Goal: Task Accomplishment & Management: Manage account settings

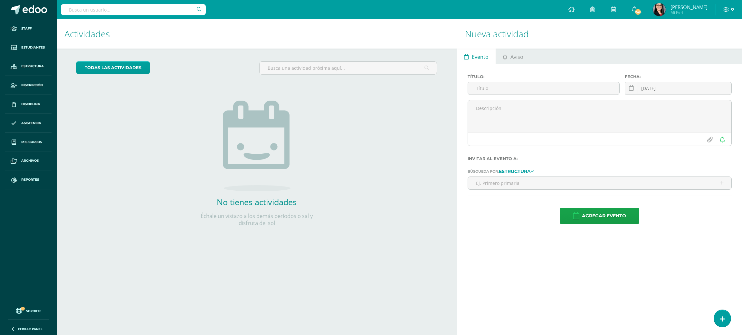
click at [728, 8] on icon at bounding box center [726, 10] width 6 height 6
click at [696, 35] on span "Configuración" at bounding box center [687, 35] width 30 height 6
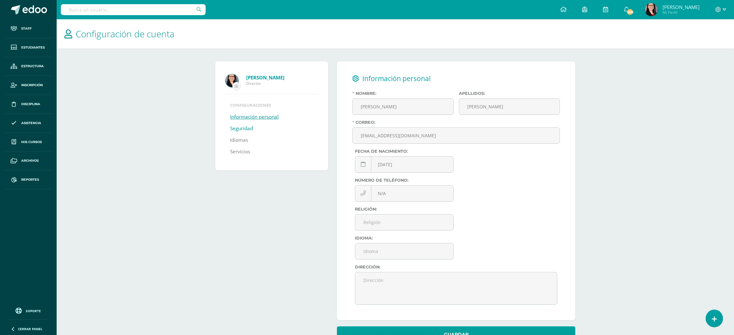
click at [246, 128] on link "Seguridad" at bounding box center [241, 129] width 23 height 12
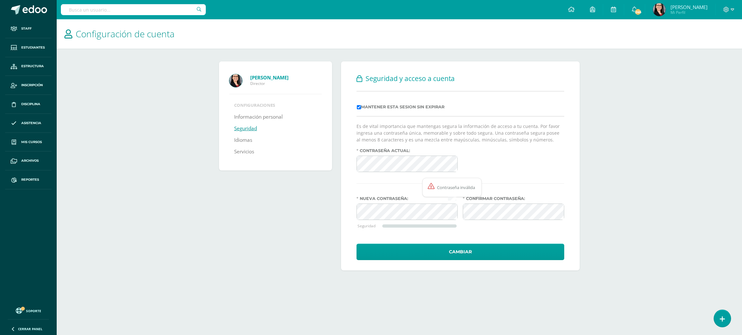
click at [492, 228] on div "Confirmar contraseña:" at bounding box center [513, 217] width 107 height 42
click at [344, 212] on div "Seguridad y acceso a cuenta Mantener esta sesion sin expirar Es de vital import…" at bounding box center [460, 165] width 239 height 209
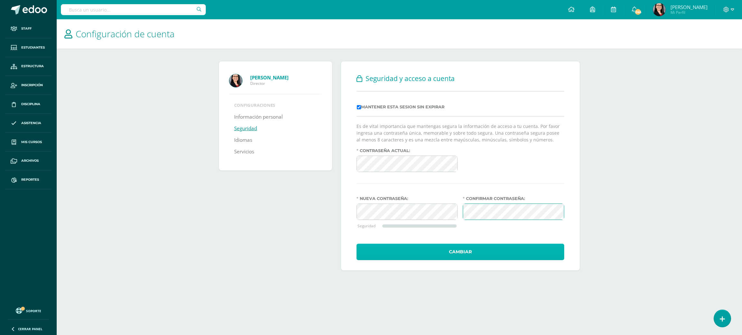
click at [512, 252] on button "Cambiar" at bounding box center [460, 252] width 208 height 16
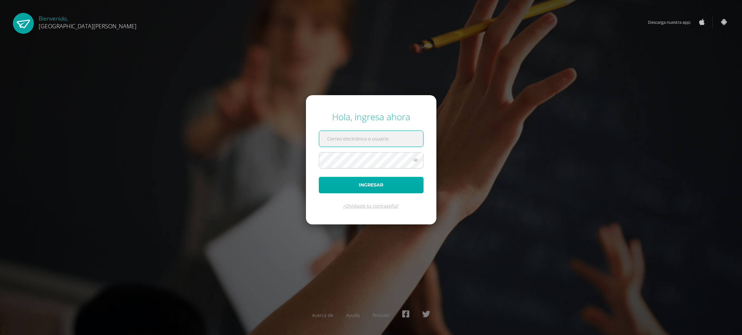
type input "dprimaria@bilinguesanjuan.edu.gt"
click at [387, 187] on button "Ingresar" at bounding box center [371, 185] width 105 height 16
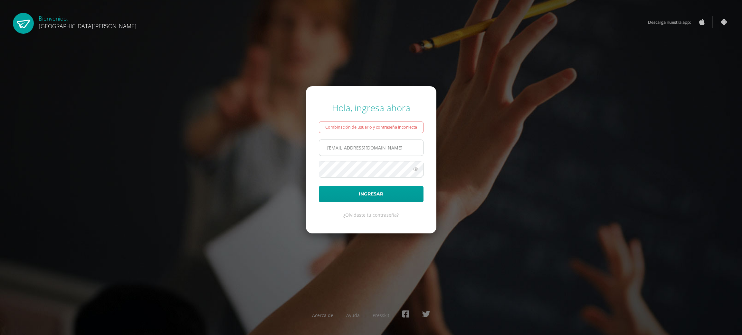
click at [347, 149] on input "dprimaria@bilinguesanjuan.edu.gt" at bounding box center [371, 148] width 104 height 16
type input "[EMAIL_ADDRESS][DOMAIN_NAME]"
click at [395, 196] on button "Ingresar" at bounding box center [371, 194] width 105 height 16
click at [414, 171] on icon at bounding box center [415, 169] width 8 height 8
click at [309, 173] on form "Hola, ingresa ahora Combinación de usuario y contraseña incorrecta [EMAIL_ADDRE…" at bounding box center [371, 159] width 130 height 147
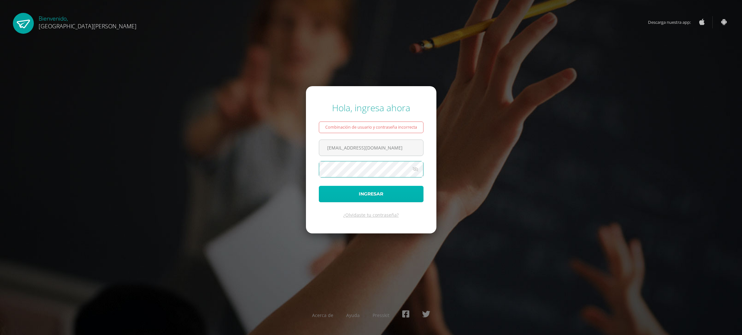
click at [348, 192] on button "Ingresar" at bounding box center [371, 194] width 105 height 16
